Goal: Task Accomplishment & Management: Use online tool/utility

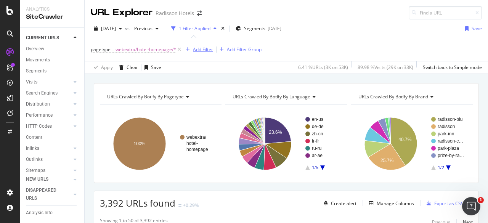
click at [203, 50] on div "Add Filter" at bounding box center [203, 49] width 20 height 6
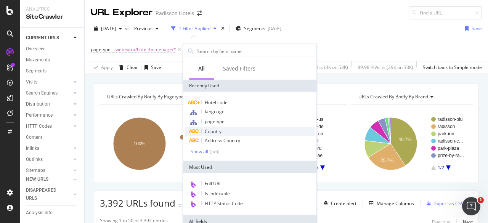
click at [214, 132] on span "Country" at bounding box center [213, 131] width 17 height 6
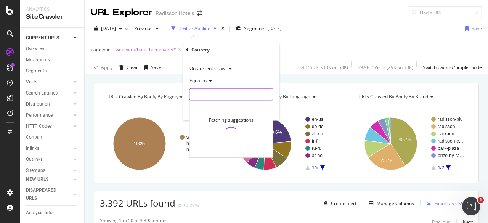
click at [204, 96] on input "text" at bounding box center [231, 94] width 83 height 12
type input "china"
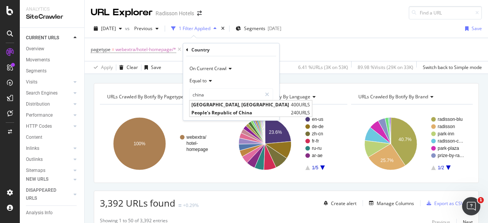
click at [299, 40] on div "pagetype = webextra/hotel-homepage/* Add Filter Add Filter Group" at bounding box center [286, 49] width 391 height 23
